Goal: Transaction & Acquisition: Purchase product/service

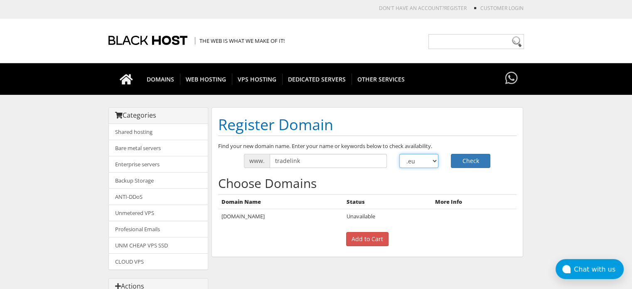
click at [425, 159] on select ".com .net .org .us .info .biz" at bounding box center [418, 161] width 39 height 14
select select ".org"
click at [399, 154] on select ".com .net .org .us .info .biz" at bounding box center [418, 161] width 39 height 14
click at [457, 157] on button "Check" at bounding box center [470, 161] width 39 height 14
click at [429, 164] on select ".com .net .org .us .info .biz" at bounding box center [418, 161] width 39 height 14
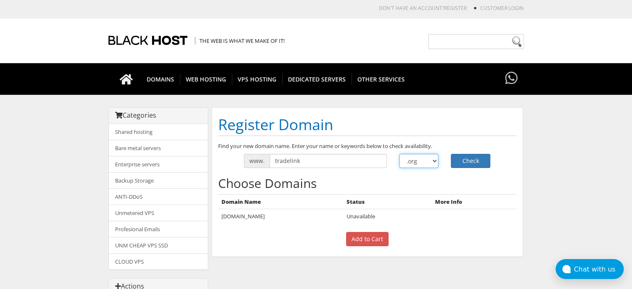
select select ".it"
click at [399, 154] on select ".com .net .org .us .info .biz" at bounding box center [418, 161] width 39 height 14
click at [468, 160] on button "Check" at bounding box center [470, 161] width 39 height 14
click at [429, 159] on select ".com .net .org .us .info .biz" at bounding box center [418, 161] width 39 height 14
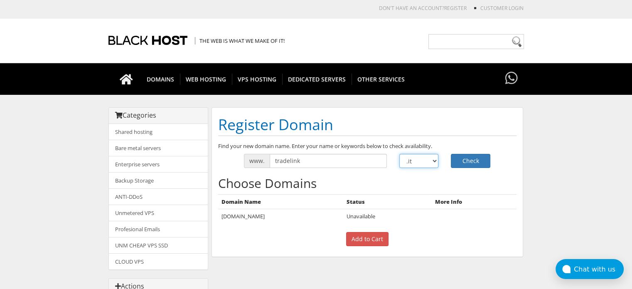
click at [429, 159] on select ".com .net .org .us .info .biz" at bounding box center [418, 161] width 39 height 14
click at [399, 154] on select ".com .net .org .us .info .biz" at bounding box center [418, 161] width 39 height 14
click at [425, 157] on select ".com .net .org .us .info .biz" at bounding box center [418, 161] width 39 height 14
select select ".ltd"
click at [399, 154] on select ".com .net .org .us .info .biz" at bounding box center [418, 161] width 39 height 14
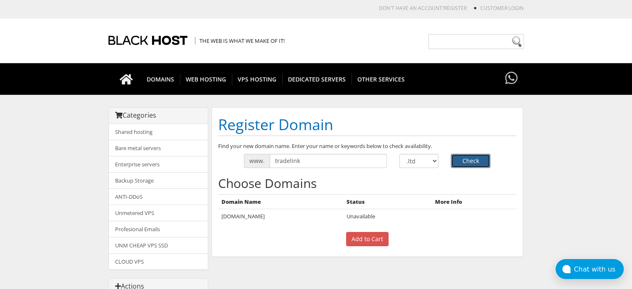
click at [463, 162] on button "Check" at bounding box center [470, 161] width 39 height 14
click at [417, 161] on select ".com .net .org .us .info .biz" at bounding box center [418, 161] width 39 height 14
click at [332, 30] on div "The Web is what we make of it!" at bounding box center [315, 41] width 415 height 44
click at [429, 158] on select ".com .net .org .us .info .biz" at bounding box center [418, 161] width 39 height 14
click at [414, 157] on select ".com .net .org .us .info .biz" at bounding box center [418, 161] width 39 height 14
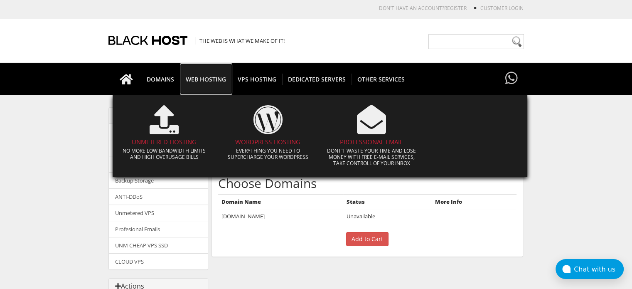
click at [207, 73] on link "WEB HOSTING" at bounding box center [206, 79] width 52 height 32
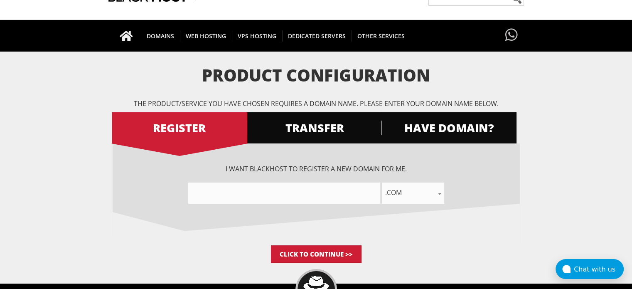
scroll to position [44, 0]
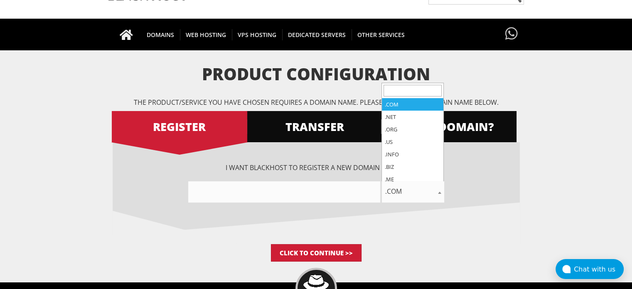
click at [414, 194] on span ".com" at bounding box center [413, 191] width 62 height 12
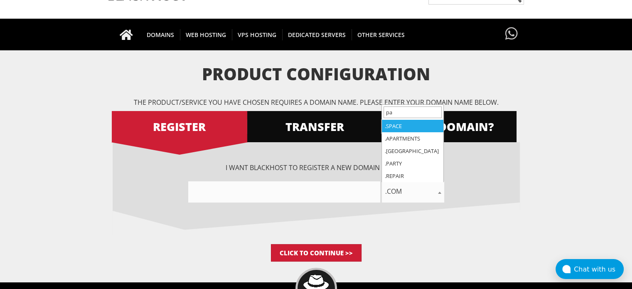
type input "p"
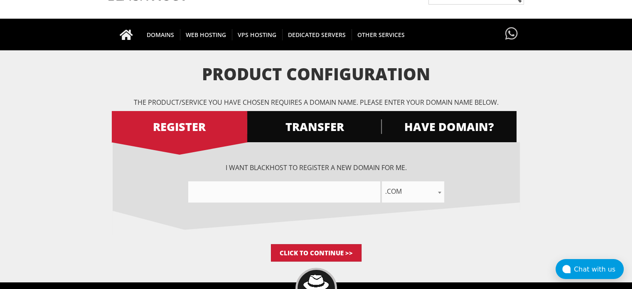
click at [580, 142] on form "Product Configuration The product/service you have chosen requires a domain nam…" at bounding box center [316, 163] width 632 height 196
click at [312, 128] on span "TRANSFER" at bounding box center [313, 126] width 135 height 15
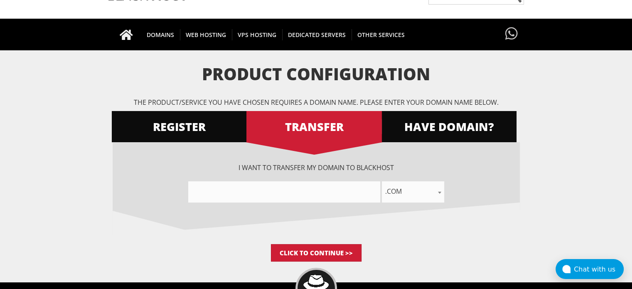
click at [325, 191] on input"] "text" at bounding box center [284, 191] width 192 height 21
type input"] "tradelink"
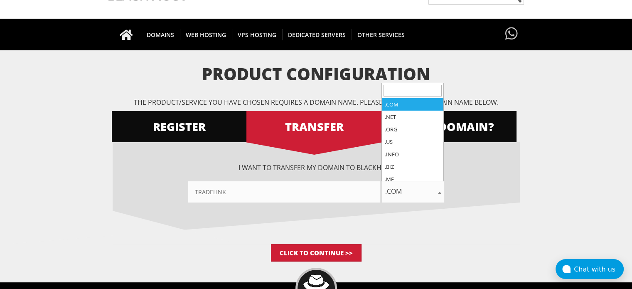
click at [410, 188] on span ".com" at bounding box center [413, 191] width 62 height 12
click at [410, 89] on input "search" at bounding box center [412, 91] width 58 height 12
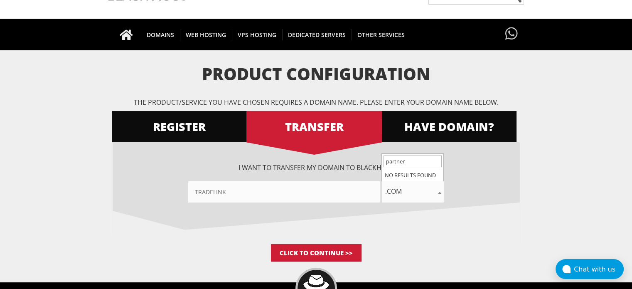
type input "partners"
click at [566, 153] on form "Product Configuration The product/service you have chosen requires a domain nam…" at bounding box center [316, 163] width 632 height 196
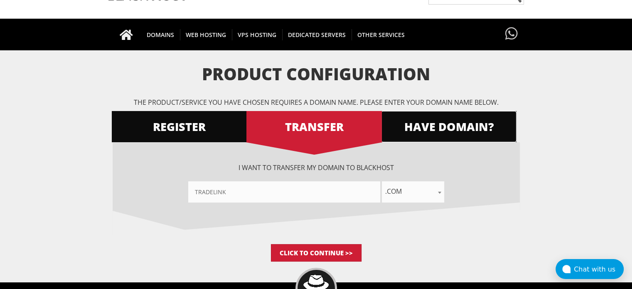
click at [439, 120] on span "HAVE DOMAIN?" at bounding box center [448, 126] width 135 height 15
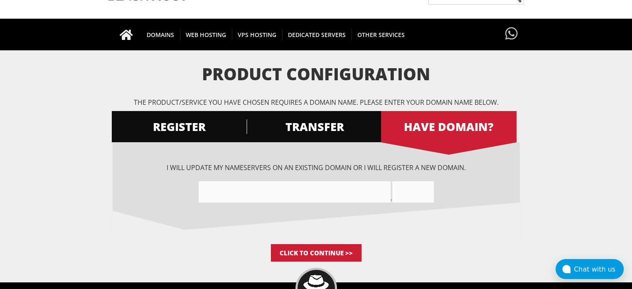
click at [294, 189] on input"] "text" at bounding box center [295, 191] width 192 height 21
type input"] "tradelink"
click at [417, 184] on input "text" at bounding box center [413, 191] width 42 height 21
type input "partners"
click at [311, 247] on input "Click to Continue >>" at bounding box center [316, 252] width 91 height 17
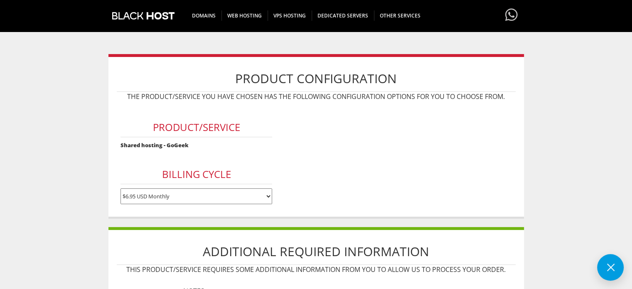
scroll to position [69, 0]
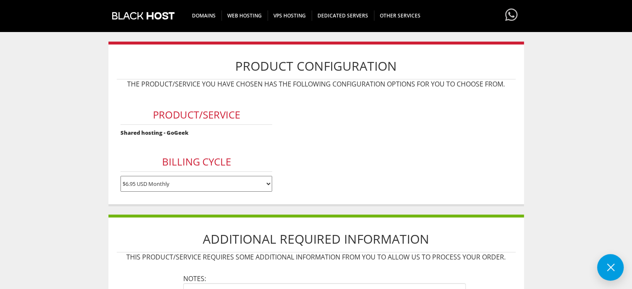
click at [173, 179] on select "$6.95 USD Monthly $64.95 USD Annually $129.90 USD Biennially" at bounding box center [196, 184] width 152 height 16
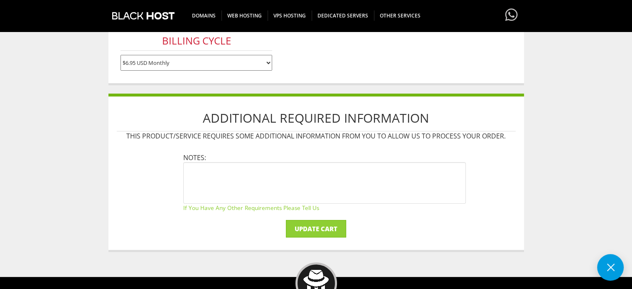
scroll to position [191, 0]
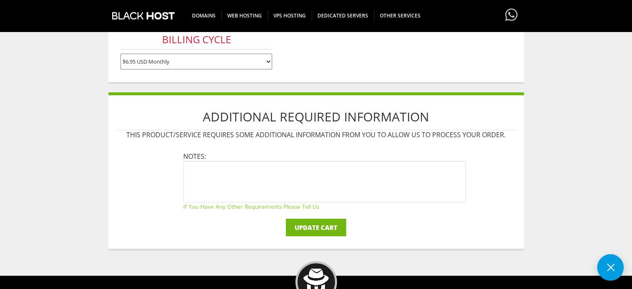
click at [336, 223] on input "Update Cart" at bounding box center [316, 226] width 60 height 17
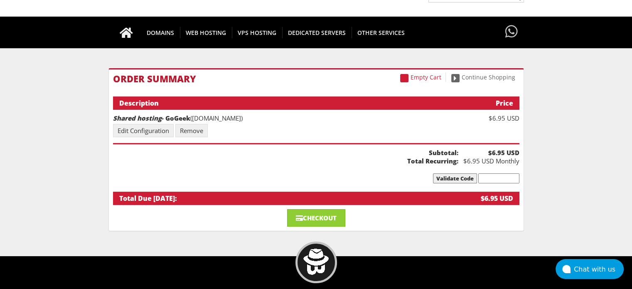
scroll to position [48, 0]
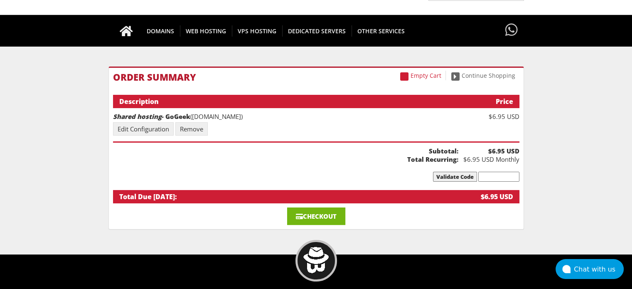
click at [319, 208] on link "Checkout" at bounding box center [316, 215] width 58 height 17
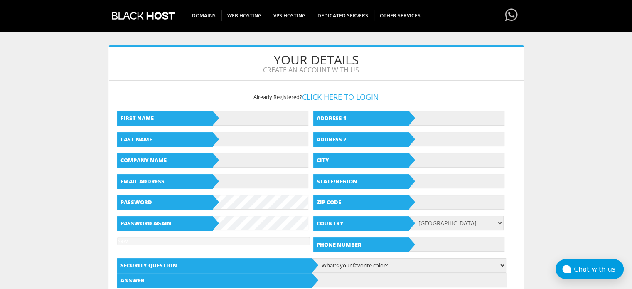
scroll to position [76, 0]
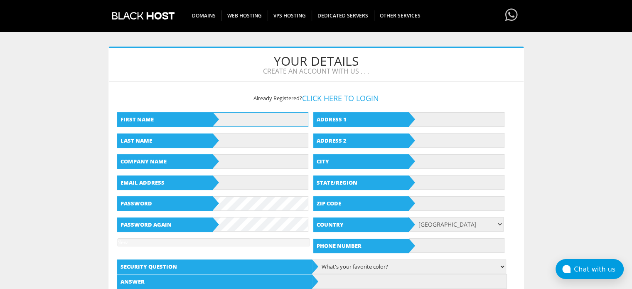
click at [288, 125] on input "text" at bounding box center [261, 119] width 96 height 15
type input "Vita"
type input "Rupslaukyte"
type input "vitar.sourcing@gmail.com"
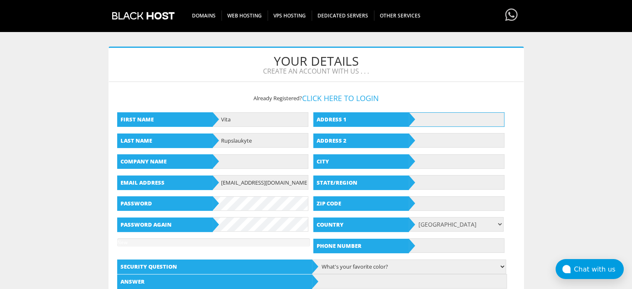
type input "28 Cois Abhainn,"
type input "Tralee, Kerry"
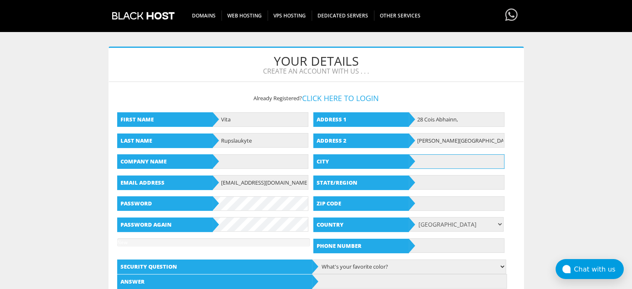
type input "Tralee"
type input "KERRY"
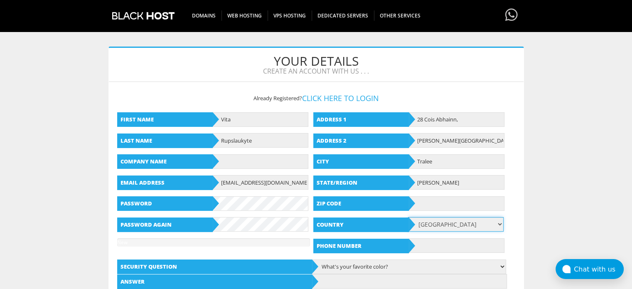
select select "IE"
type input "08771493762"
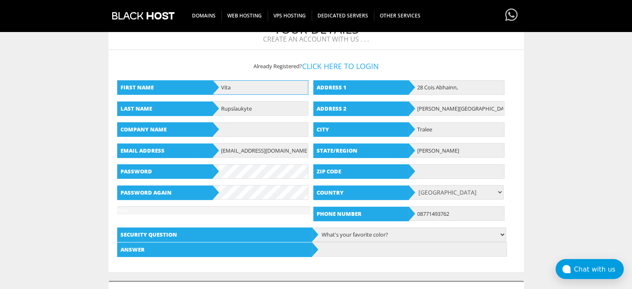
scroll to position [111, 0]
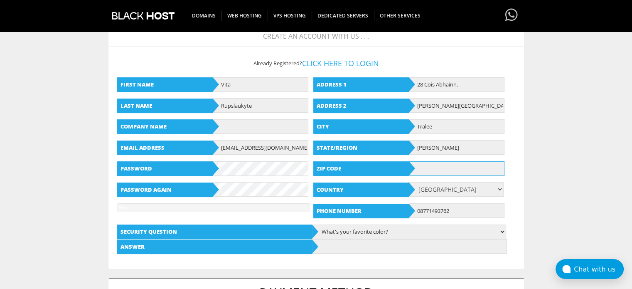
click at [447, 161] on input "text" at bounding box center [457, 168] width 96 height 15
type input "V92 D2FT"
type input "Vita Rupslaukyte"
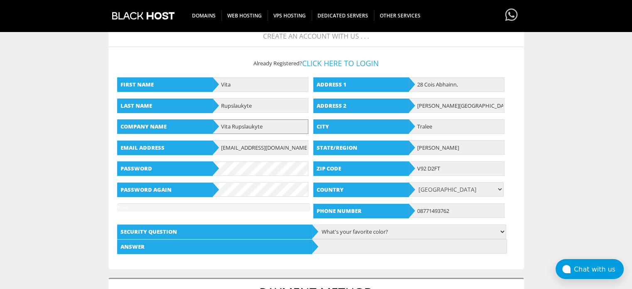
click at [279, 120] on input "Vita Rupslaukyte" at bounding box center [261, 126] width 96 height 15
drag, startPoint x: 279, startPoint y: 120, endPoint x: 181, endPoint y: 132, distance: 98.3
click at [181, 132] on div "Company Name Vita Rupslaukyte" at bounding box center [214, 126] width 195 height 15
type input "Tradelink"
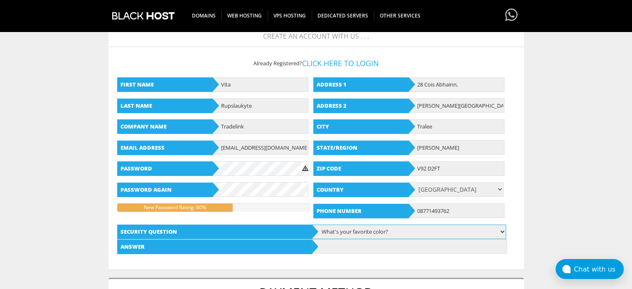
click at [370, 231] on select "What's your favorite color? What is the first name of the person you first kiss…" at bounding box center [408, 231] width 195 height 15
select select "6"
click at [311, 224] on select "What's your favorite color? What is the first name of the person you first kiss…" at bounding box center [408, 231] width 195 height 15
click at [336, 245] on input "text" at bounding box center [409, 246] width 195 height 15
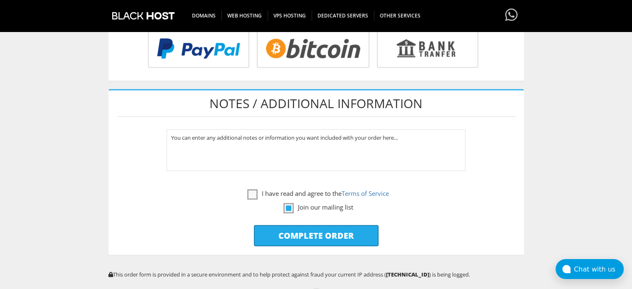
scroll to position [316, 0]
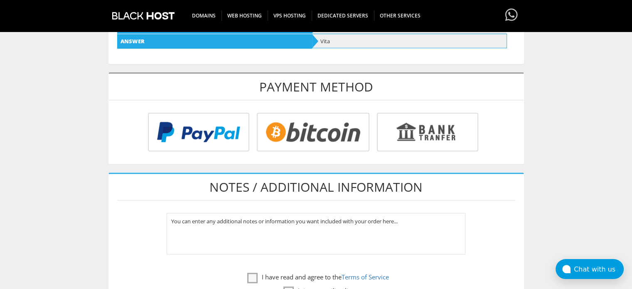
type input "Vita"
click at [425, 146] on input "radio" at bounding box center [425, 133] width 101 height 39
radio input "true"
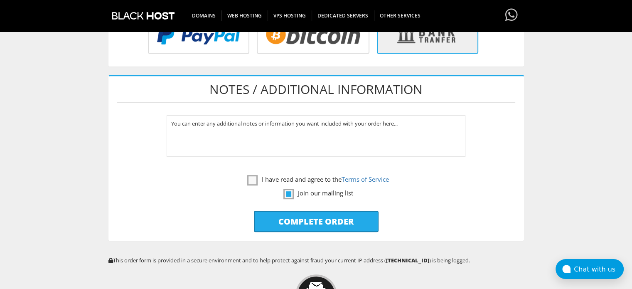
scroll to position [415, 0]
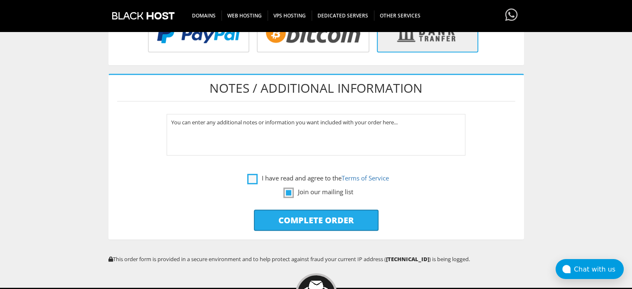
click at [256, 174] on label "I have read and agree to the Terms of Service" at bounding box center [318, 178] width 142 height 10
checkbox input "true"
click at [292, 186] on label "Join our mailing list" at bounding box center [318, 191] width 70 height 10
click at [288, 192] on label "Join our mailing list" at bounding box center [318, 191] width 70 height 10
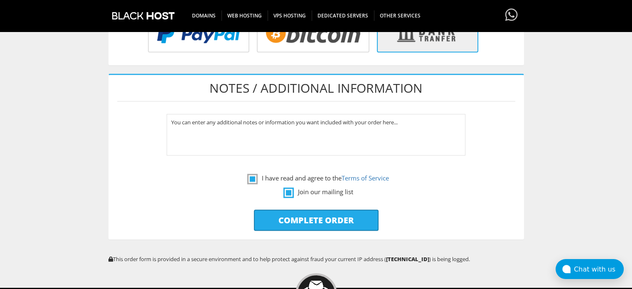
click at [288, 189] on label "Join our mailing list" at bounding box center [318, 191] width 70 height 10
drag, startPoint x: 289, startPoint y: 184, endPoint x: 251, endPoint y: 196, distance: 39.1
click at [251, 196] on div "Notes / Additional Information You can enter any additional notes or informatio…" at bounding box center [315, 157] width 415 height 166
click at [293, 211] on input "Complete Order" at bounding box center [316, 219] width 125 height 21
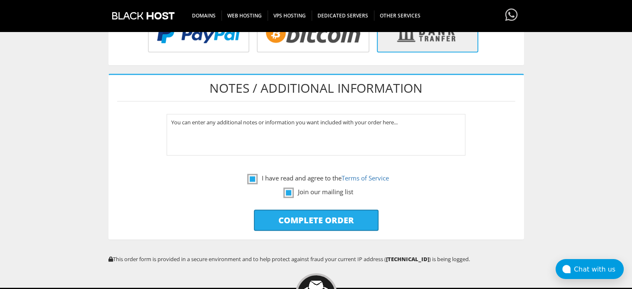
type input "Please Wait..."
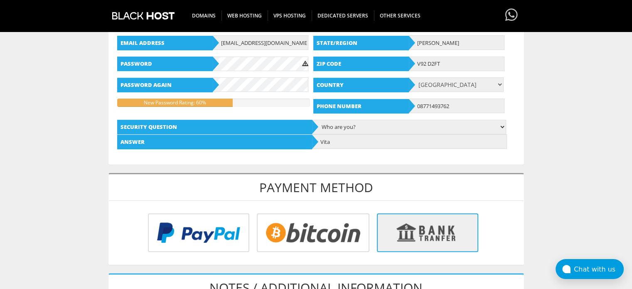
scroll to position [213, 0]
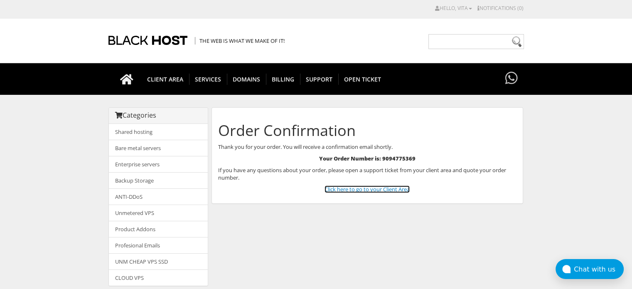
click at [354, 188] on link "Click here to go to your Client Area" at bounding box center [366, 188] width 85 height 7
